Goal: Transaction & Acquisition: Purchase product/service

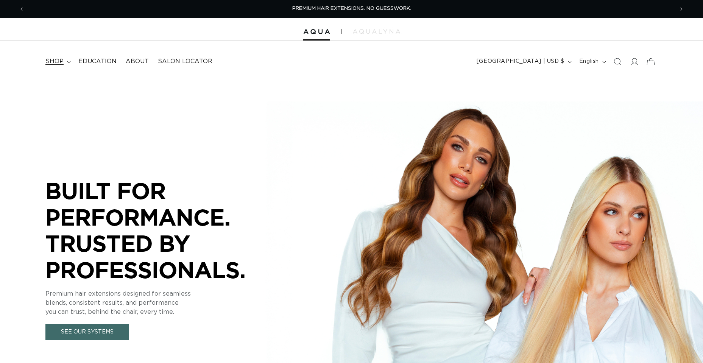
drag, startPoint x: 0, startPoint y: 0, endPoint x: 60, endPoint y: 61, distance: 85.4
click at [60, 61] on span "shop" at bounding box center [54, 62] width 18 height 8
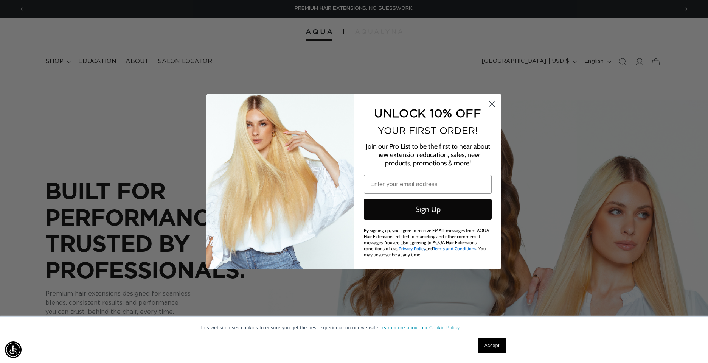
click at [492, 106] on circle "Close dialog" at bounding box center [492, 104] width 12 height 12
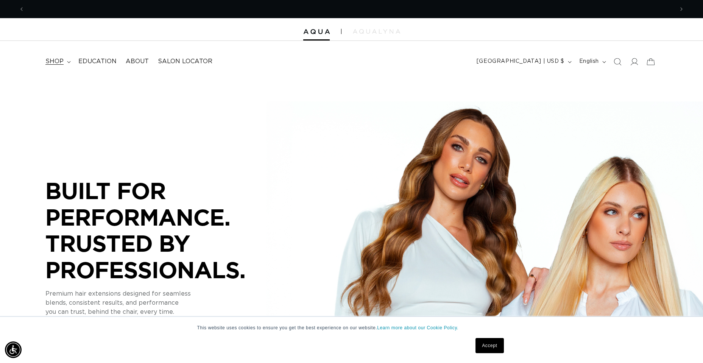
click at [66, 62] on summary "shop" at bounding box center [57, 61] width 33 height 17
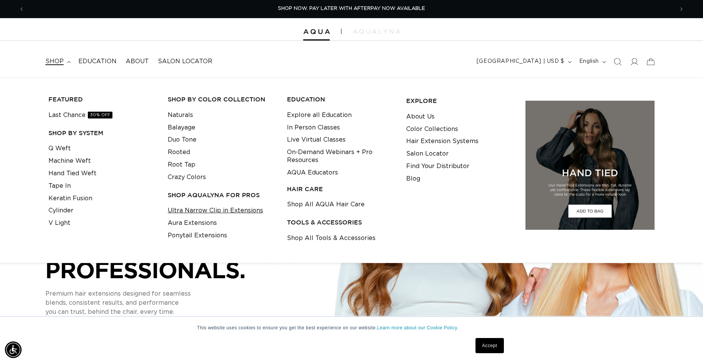
click at [210, 211] on link "Ultra Narrow Clip in Extensions" at bounding box center [215, 210] width 95 height 12
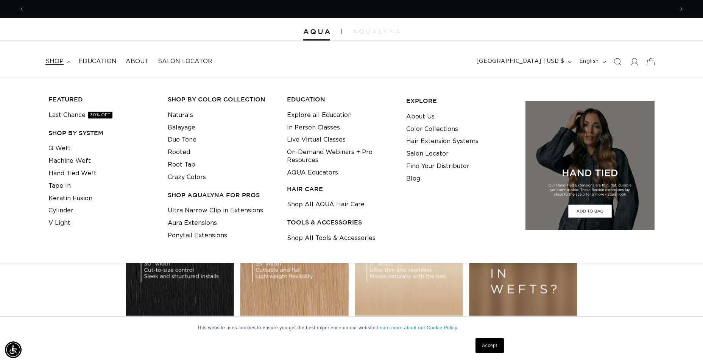
scroll to position [0, 1298]
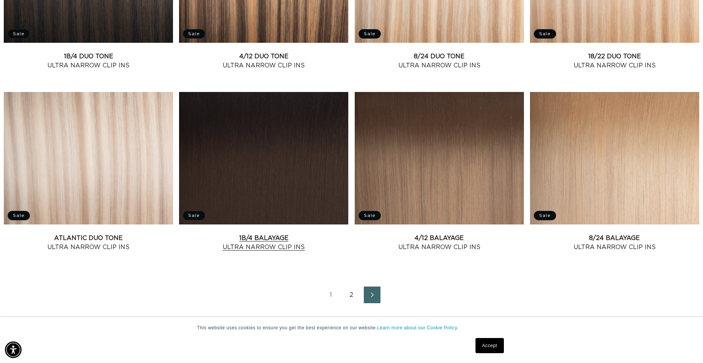
scroll to position [0, 649]
click at [290, 233] on link "1B/4 Balayage Ultra Narrow Clip Ins" at bounding box center [263, 242] width 169 height 18
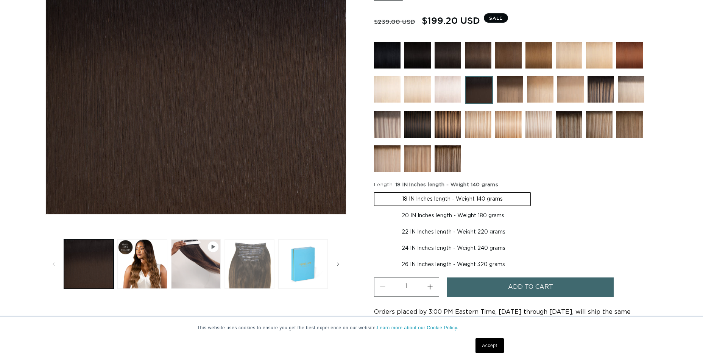
click at [249, 272] on button "Load image 3 in gallery view" at bounding box center [249, 264] width 50 height 50
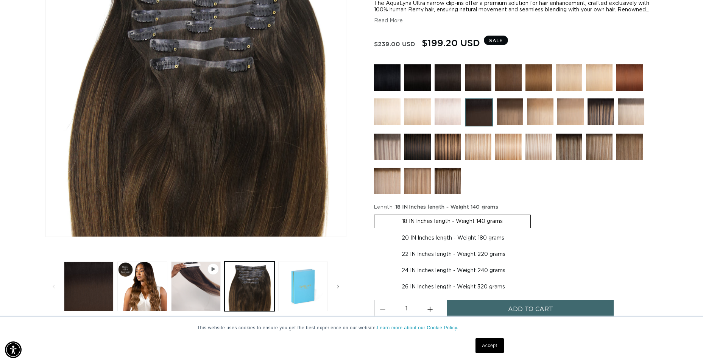
scroll to position [0, 1298]
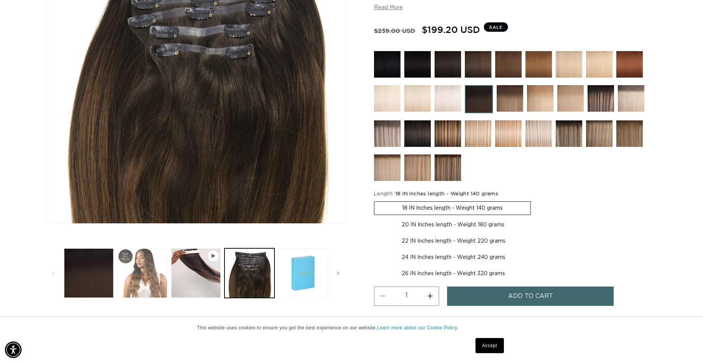
click at [151, 277] on button "Load image 2 in gallery view" at bounding box center [142, 273] width 50 height 50
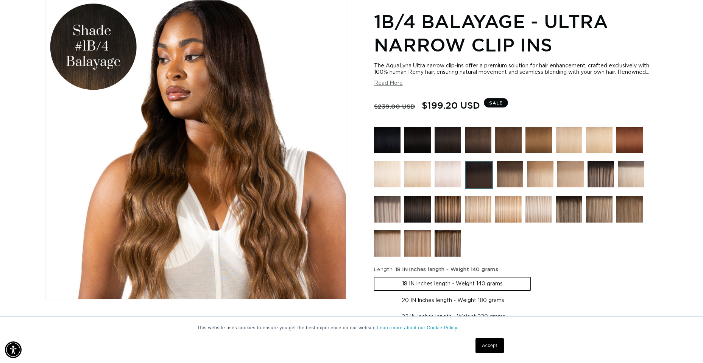
scroll to position [0, 649]
click at [424, 213] on img at bounding box center [417, 209] width 26 height 26
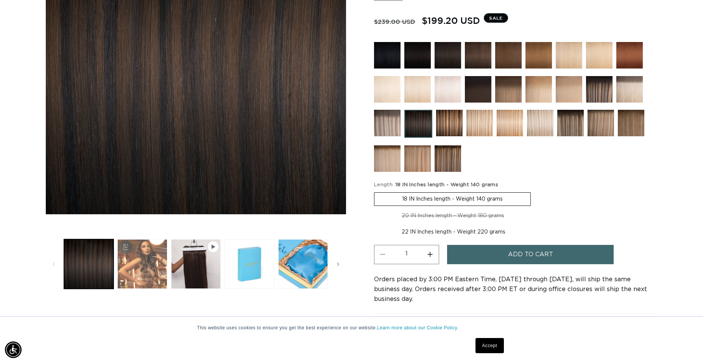
click at [149, 255] on button "Load image 2 in gallery view" at bounding box center [142, 264] width 50 height 50
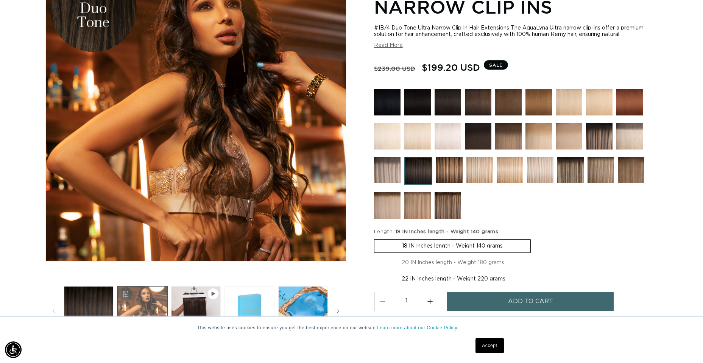
scroll to position [0, 649]
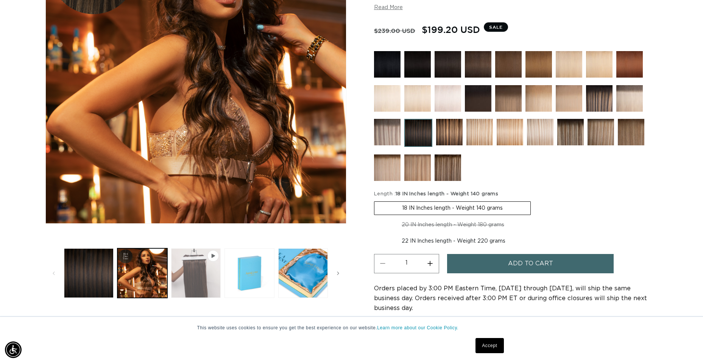
click at [199, 284] on button "Play video 1 in gallery view" at bounding box center [196, 273] width 50 height 50
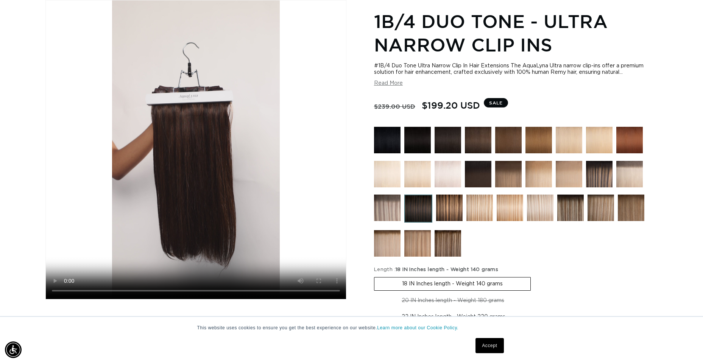
scroll to position [0, 0]
click at [686, 128] on div "Home 1B/4 Duo Tone - Ultra Narrow Clip Ins Image 2 is now available in gallery …" at bounding box center [351, 220] width 703 height 485
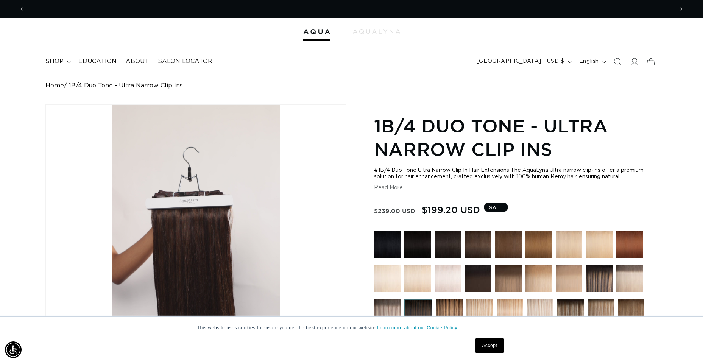
scroll to position [0, 1298]
click at [687, 145] on div "Home 1B/4 Duo Tone - Ultra Narrow Clip Ins Image 2 is now available in gallery …" at bounding box center [351, 324] width 703 height 485
click at [634, 61] on icon at bounding box center [634, 62] width 8 height 8
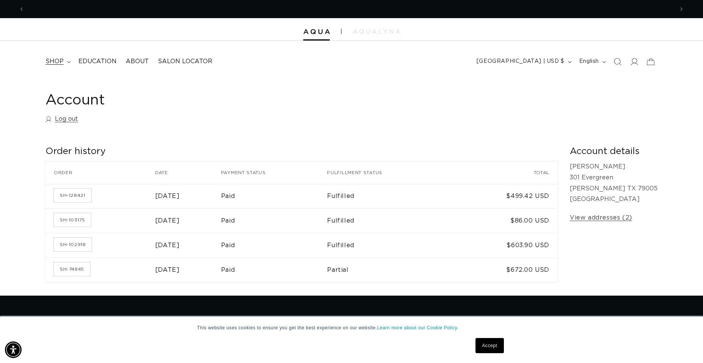
scroll to position [0, 1298]
click at [64, 64] on summary "shop" at bounding box center [57, 61] width 33 height 17
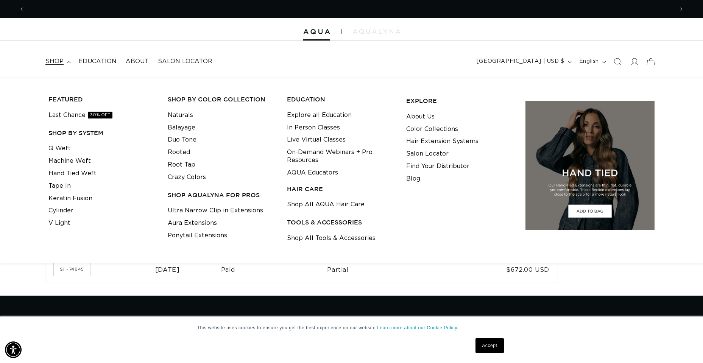
scroll to position [0, 0]
click at [187, 207] on link "Ultra Narrow Clip in Extensions" at bounding box center [215, 210] width 95 height 12
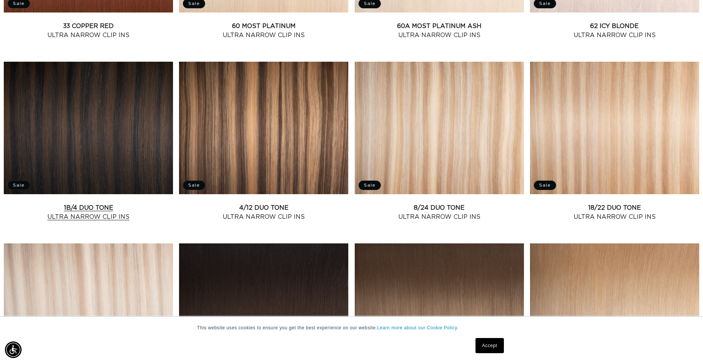
click at [141, 203] on link "1B/4 Duo Tone Ultra Narrow Clip Ins" at bounding box center [88, 212] width 169 height 18
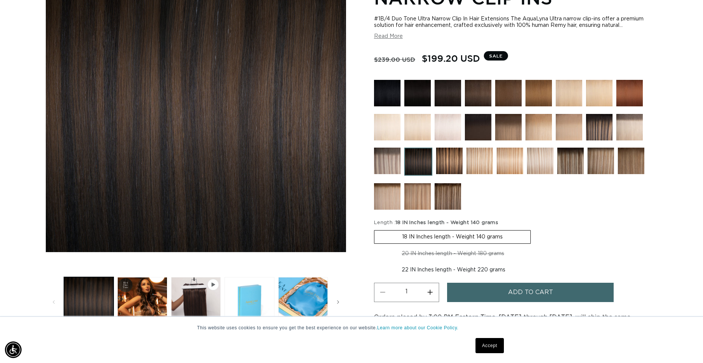
scroll to position [0, 649]
click at [677, 48] on div "Home 1B/4 Duo Tone - Ultra Narrow Clip Ins Skip to product information Open med…" at bounding box center [351, 173] width 703 height 485
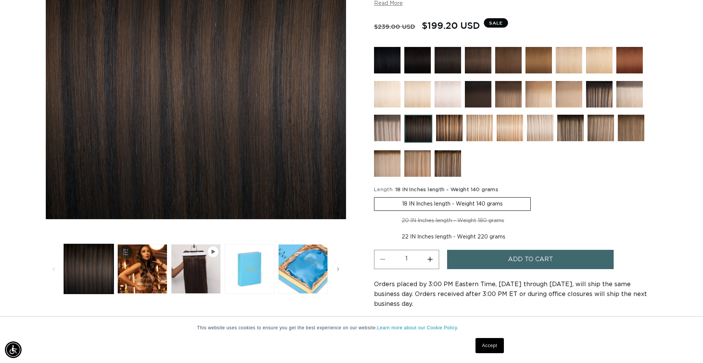
scroll to position [189, 0]
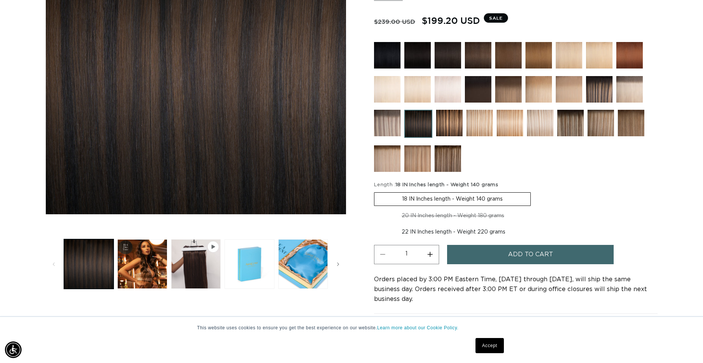
click at [547, 257] on span "Add to cart" at bounding box center [530, 254] width 45 height 19
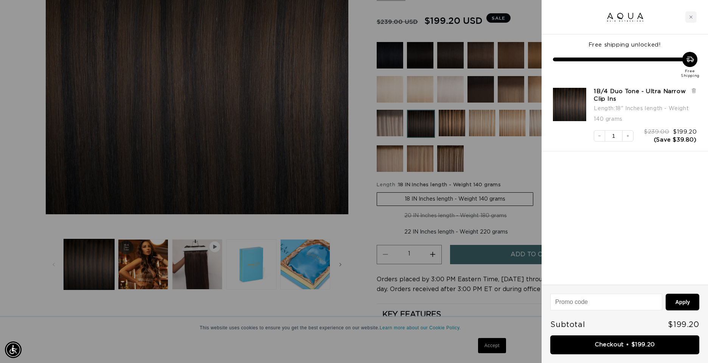
scroll to position [0, 0]
click at [610, 346] on link "Checkout • $199.20" at bounding box center [625, 344] width 149 height 19
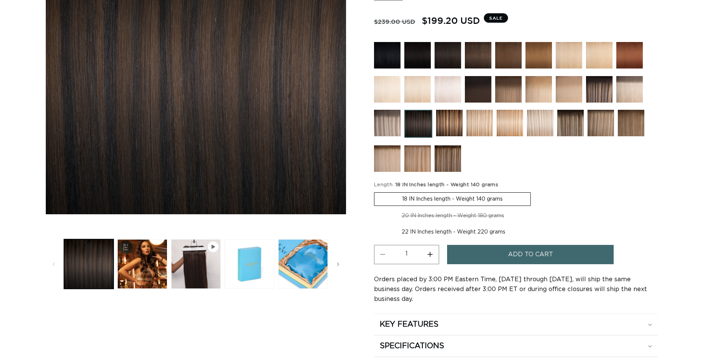
scroll to position [189, 0]
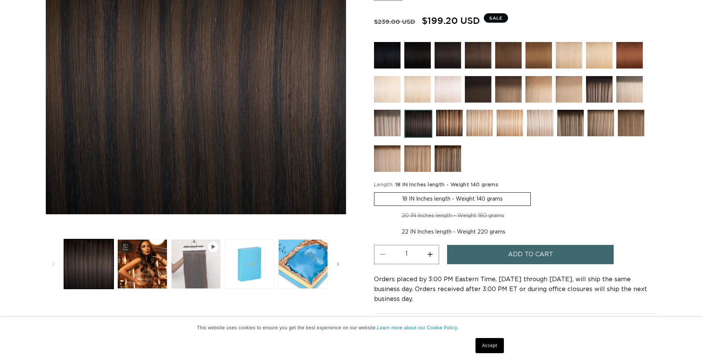
click at [191, 271] on button "Play video 1 in gallery view" at bounding box center [196, 264] width 50 height 50
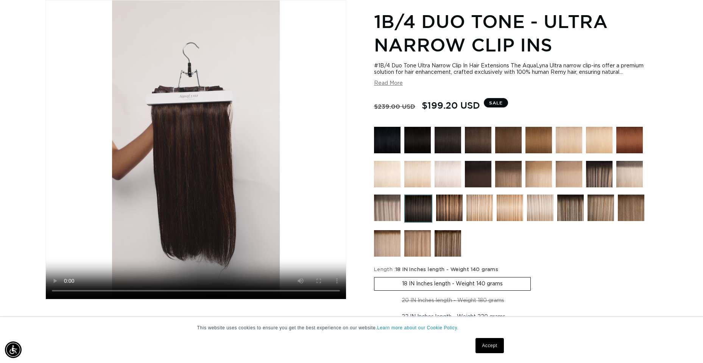
scroll to position [0, 649]
click at [327, 119] on video "1B/4 Duo Tone - Ultra Narrow Clip Ins" at bounding box center [196, 149] width 300 height 299
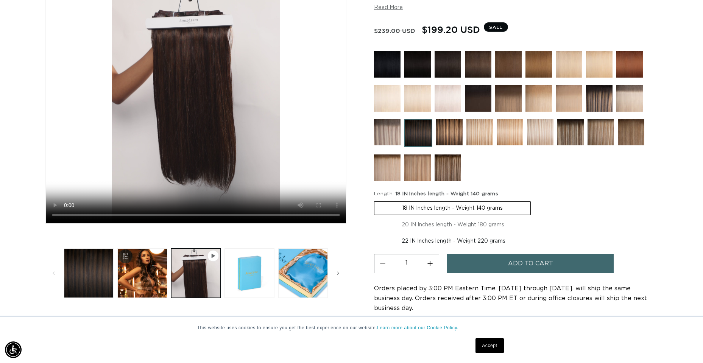
scroll to position [0, 1298]
click at [98, 276] on button "Load image 1 in gallery view" at bounding box center [89, 273] width 50 height 50
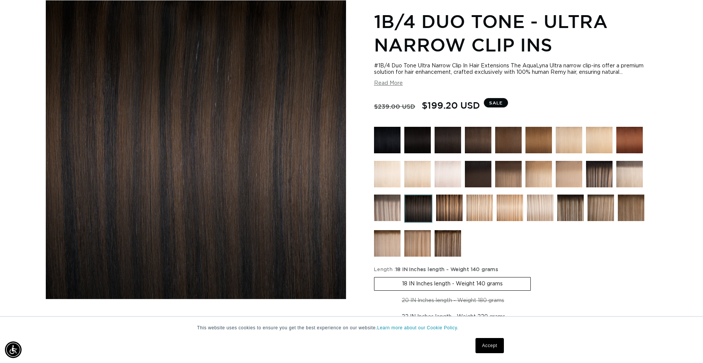
scroll to position [0, 0]
click at [676, 115] on div "Home 1B/4 Duo Tone - Ultra Narrow Clip Ins Image 1 is now available in gallery …" at bounding box center [351, 220] width 703 height 485
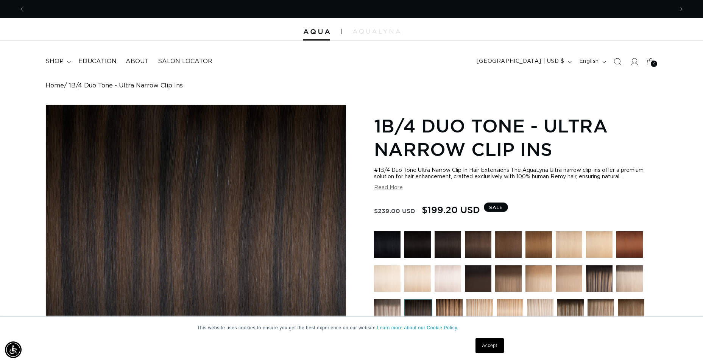
scroll to position [0, 649]
